Goal: Task Accomplishment & Management: Manage account settings

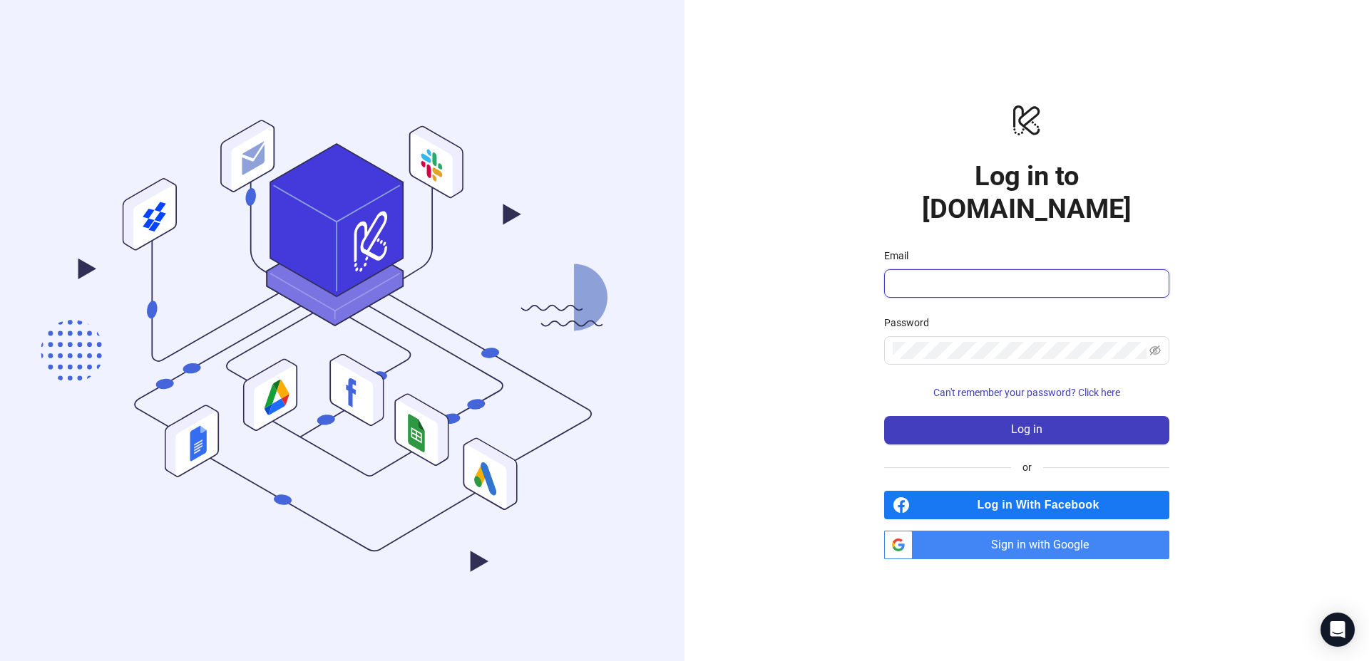
type input "**********"
click at [1019, 416] on button "Log in" at bounding box center [1026, 430] width 285 height 29
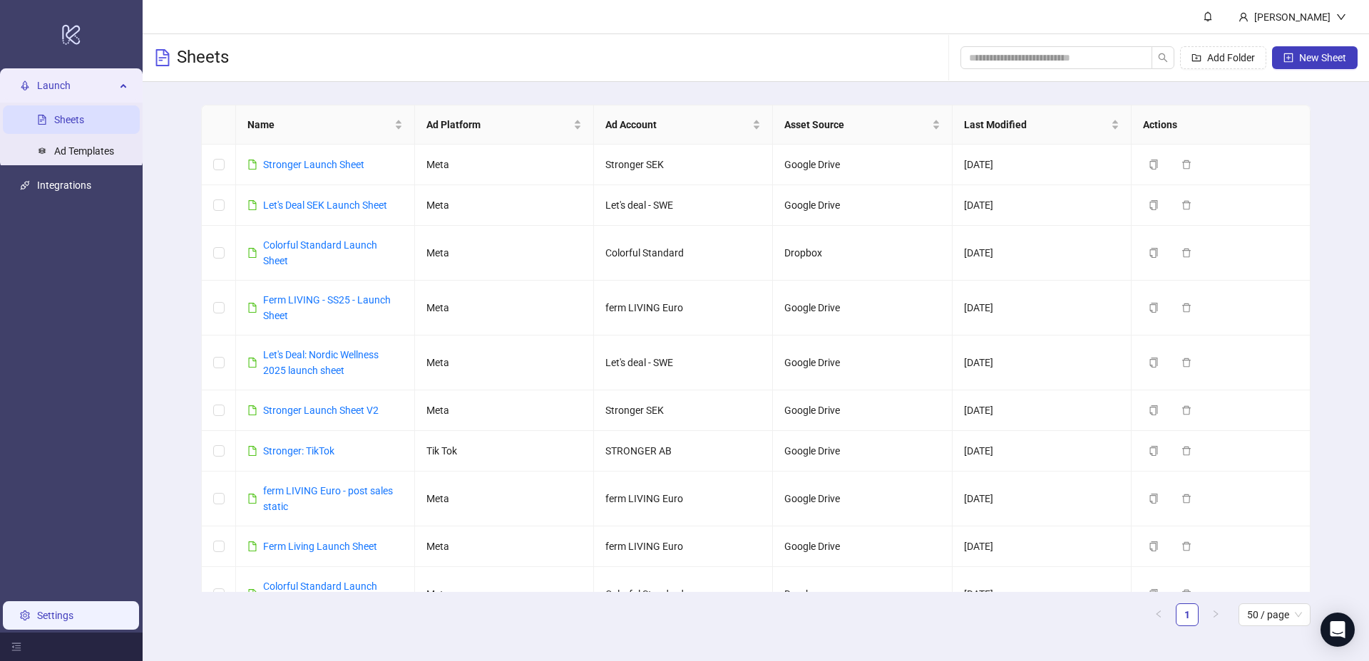
click at [37, 619] on link "Settings" at bounding box center [55, 615] width 36 height 11
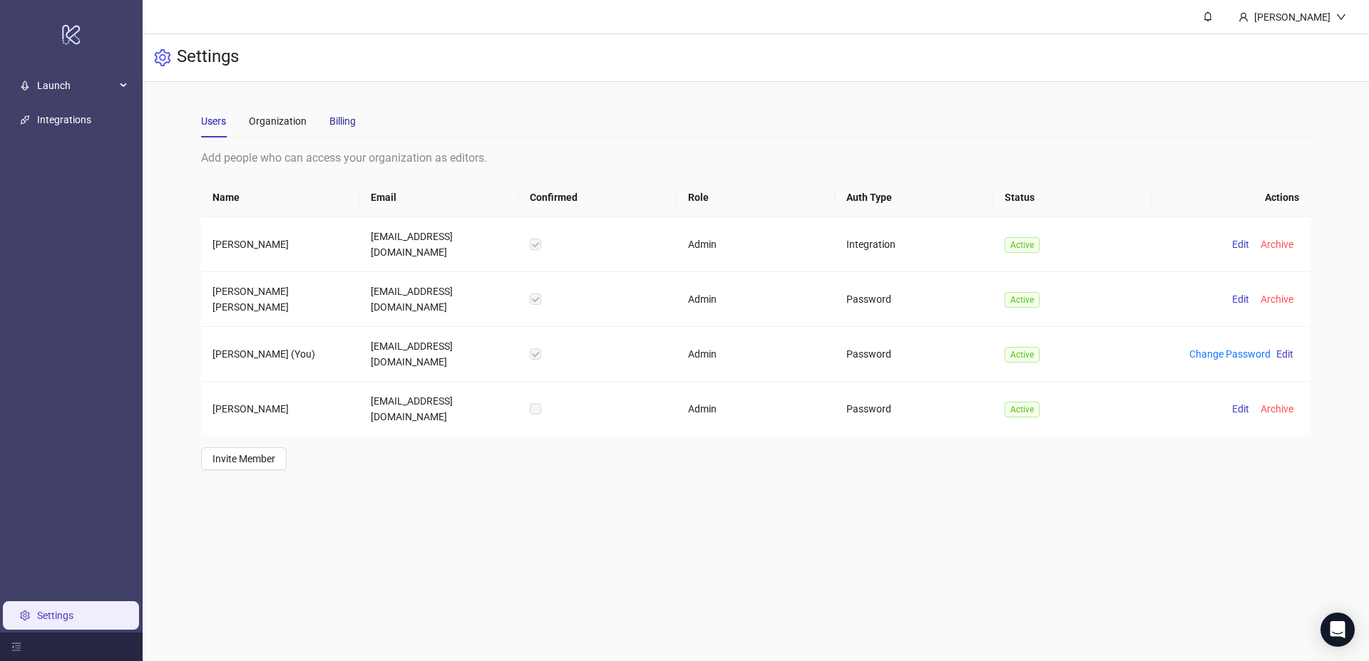
click at [354, 126] on div "Billing" at bounding box center [342, 121] width 26 height 16
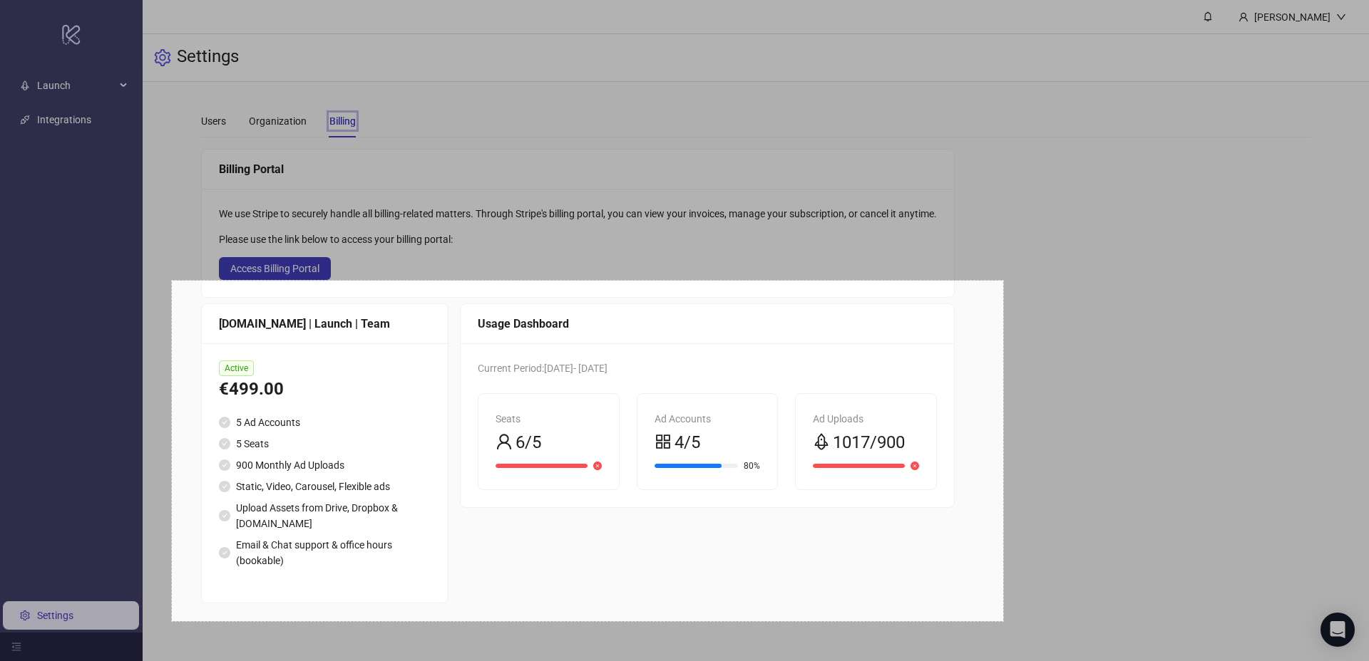
drag, startPoint x: 1003, startPoint y: 281, endPoint x: 172, endPoint y: 623, distance: 898.8
click at [172, 623] on div "1166 X 478" at bounding box center [684, 330] width 1369 height 661
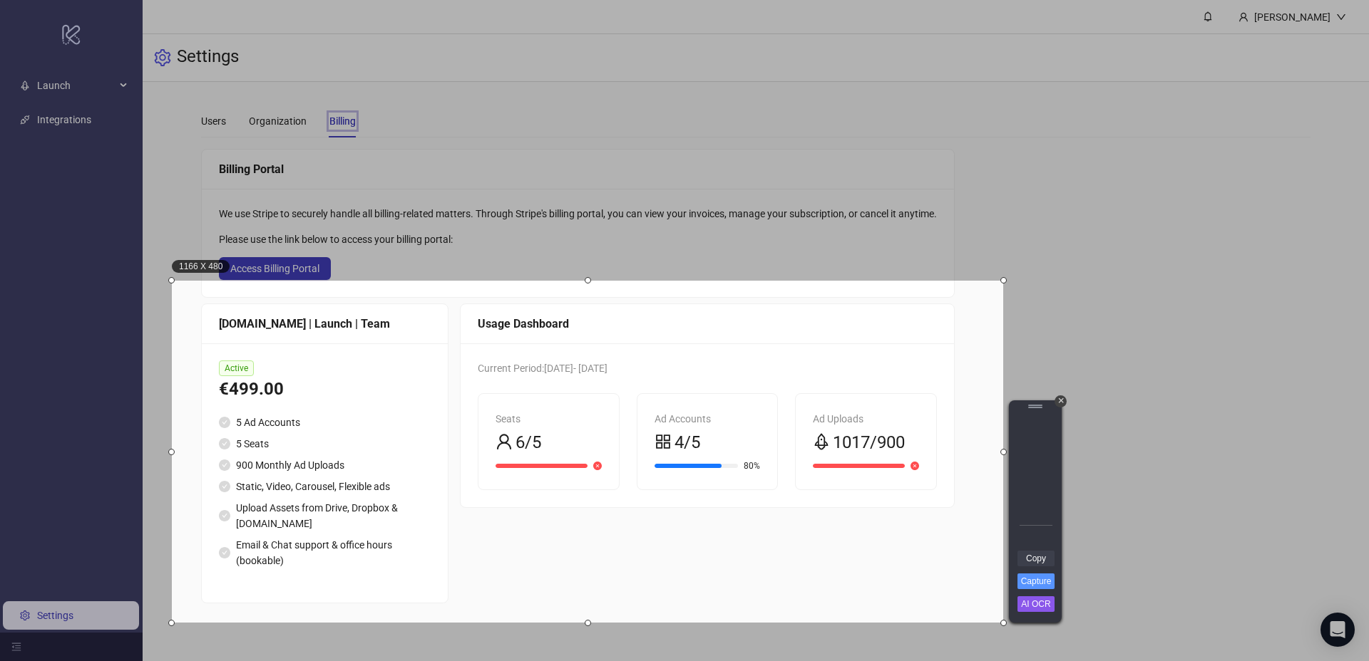
click at [1039, 561] on link "Copy" at bounding box center [1035, 559] width 37 height 16
